Goal: Task Accomplishment & Management: Use online tool/utility

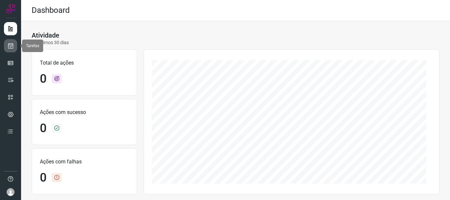
click at [10, 45] on icon at bounding box center [10, 45] width 7 height 7
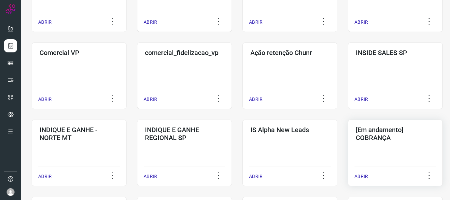
scroll to position [165, 0]
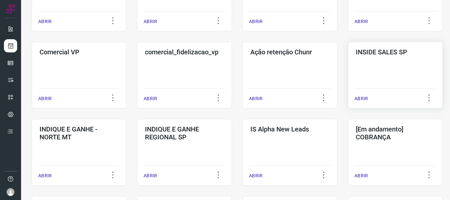
click at [360, 99] on p "ABRIR" at bounding box center [361, 98] width 14 height 7
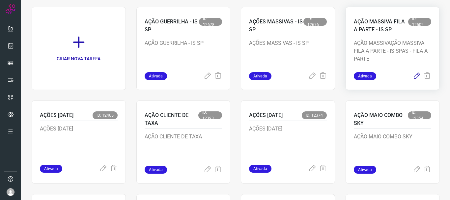
click at [413, 75] on icon at bounding box center [417, 76] width 8 height 8
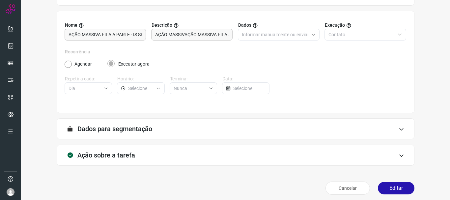
scroll to position [57, 0]
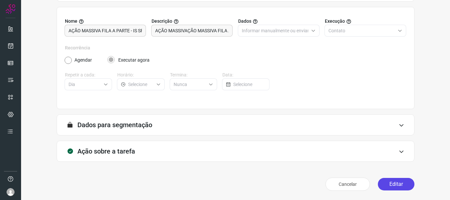
click at [391, 184] on button "Editar" at bounding box center [396, 184] width 37 height 13
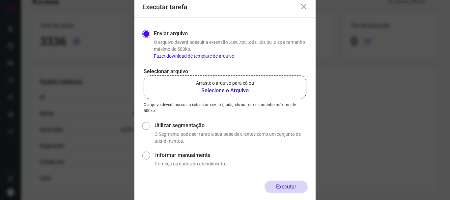
click at [215, 88] on b "Selecione o Arquivo" at bounding box center [225, 91] width 58 height 8
click at [0, 0] on input "Arraste o arquivo para cá ou Selecione o Arquivo" at bounding box center [0, 0] width 0 height 0
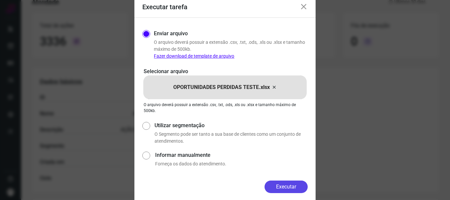
click at [287, 187] on button "Executar" at bounding box center [285, 186] width 43 height 13
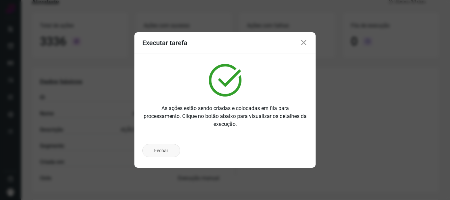
click at [162, 151] on button "Fechar" at bounding box center [161, 150] width 38 height 13
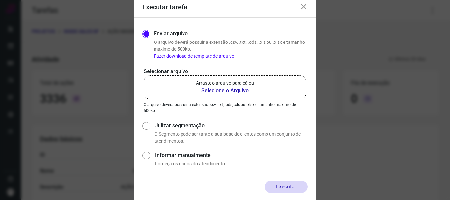
click at [303, 9] on icon at bounding box center [304, 7] width 8 height 8
click at [228, 93] on b "Selecione o Arquivo" at bounding box center [225, 91] width 58 height 8
click at [0, 0] on input "Arraste o arquivo para cá ou Selecione o Arquivo" at bounding box center [0, 0] width 0 height 0
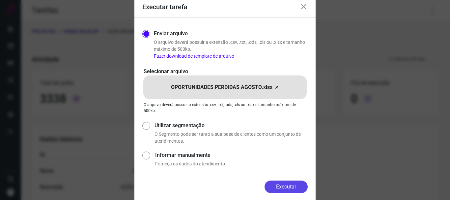
click at [293, 186] on button "Executar" at bounding box center [285, 186] width 43 height 13
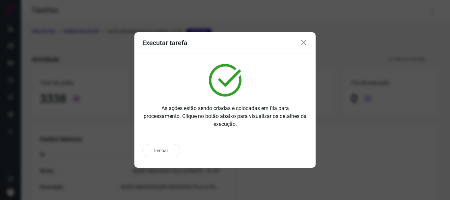
click at [302, 43] on icon at bounding box center [304, 43] width 8 height 8
